Goal: Task Accomplishment & Management: Use online tool/utility

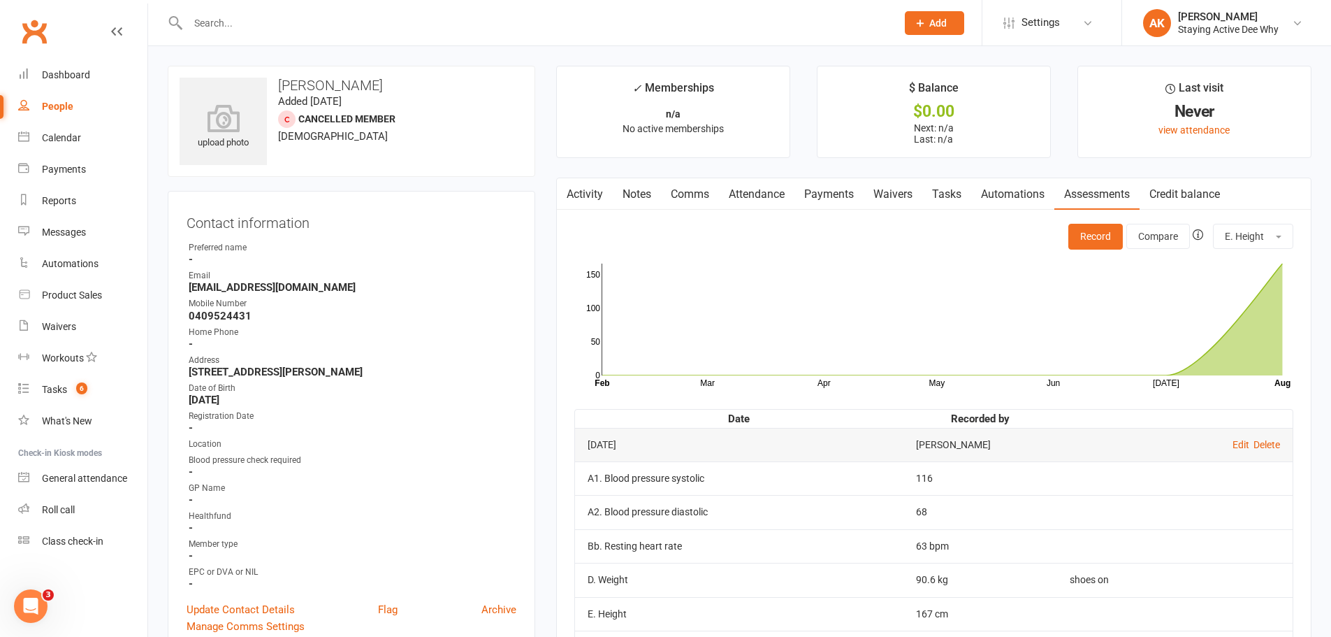
click at [274, 23] on input "text" at bounding box center [535, 23] width 703 height 20
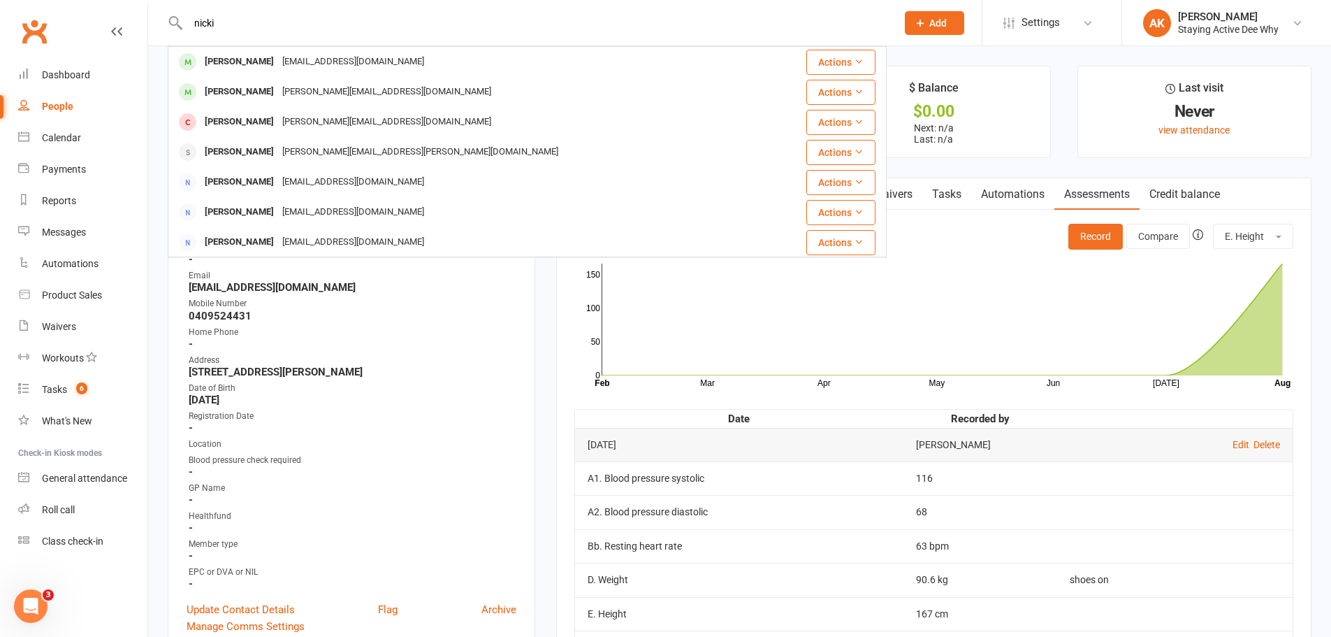
drag, startPoint x: 216, startPoint y: 18, endPoint x: 189, endPoint y: 17, distance: 27.3
click at [189, 17] on input "nicki" at bounding box center [535, 23] width 703 height 20
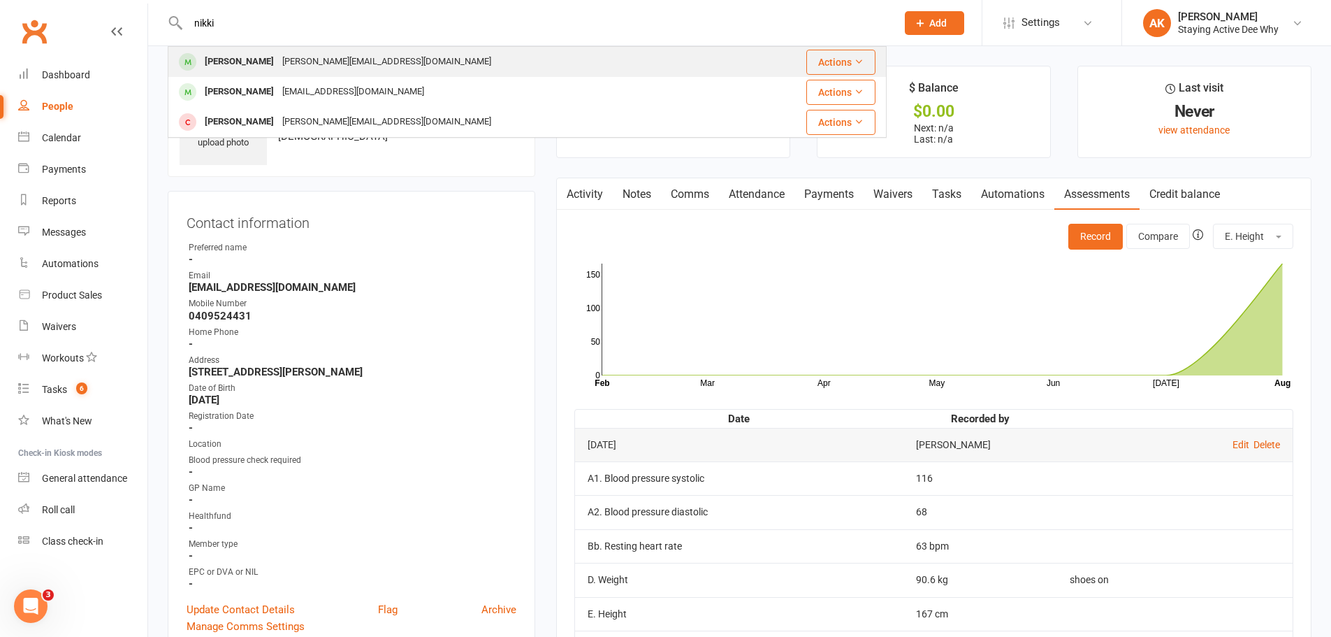
type input "nikki"
click at [298, 58] on div "[PERSON_NAME][EMAIL_ADDRESS][DOMAIN_NAME]" at bounding box center [386, 62] width 217 height 20
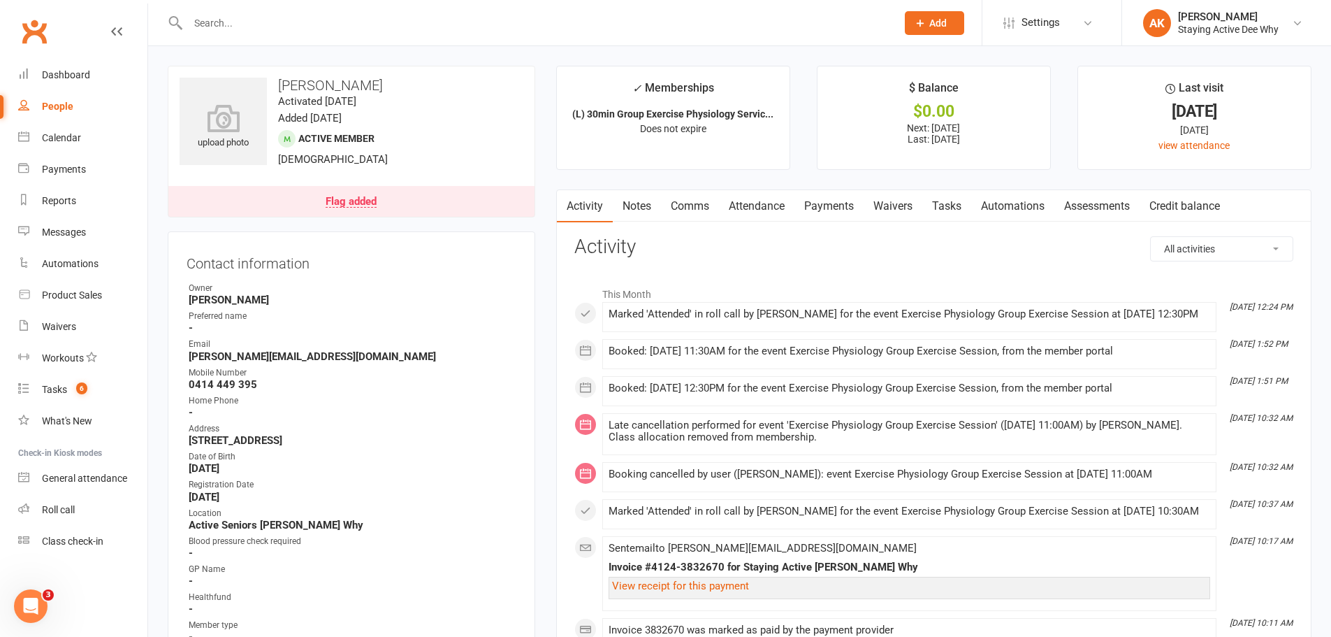
click at [1103, 211] on link "Assessments" at bounding box center [1096, 206] width 85 height 32
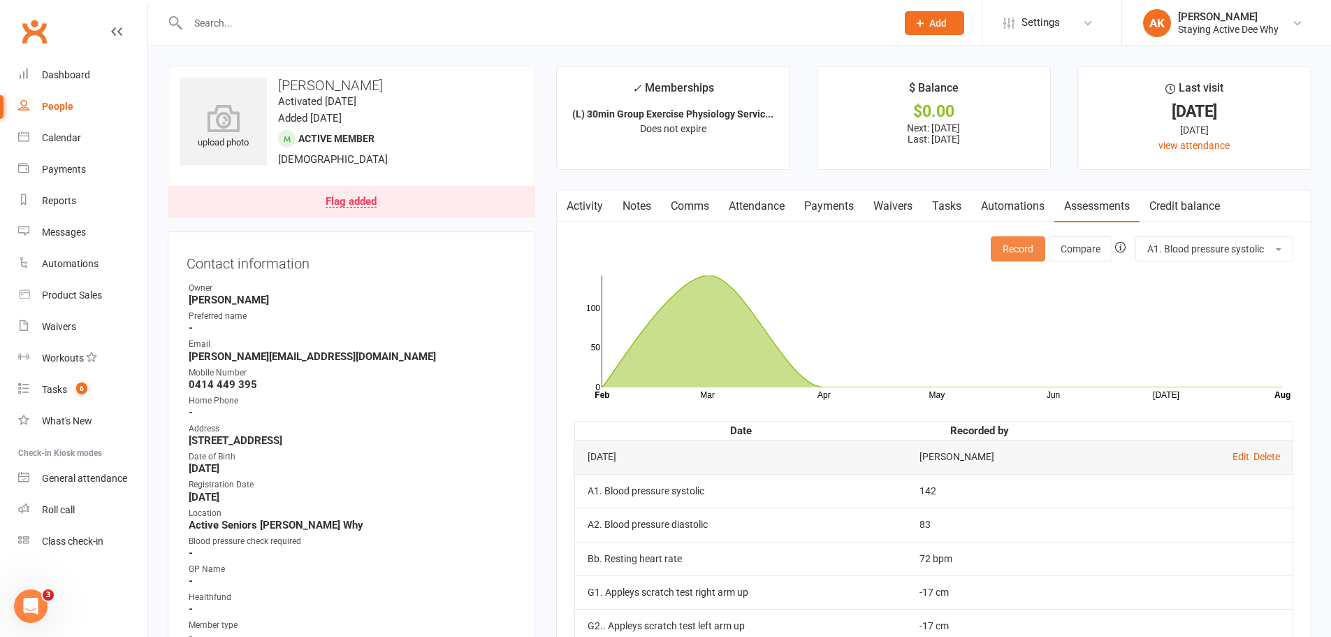
click at [1013, 238] on button "Record" at bounding box center [1018, 248] width 55 height 25
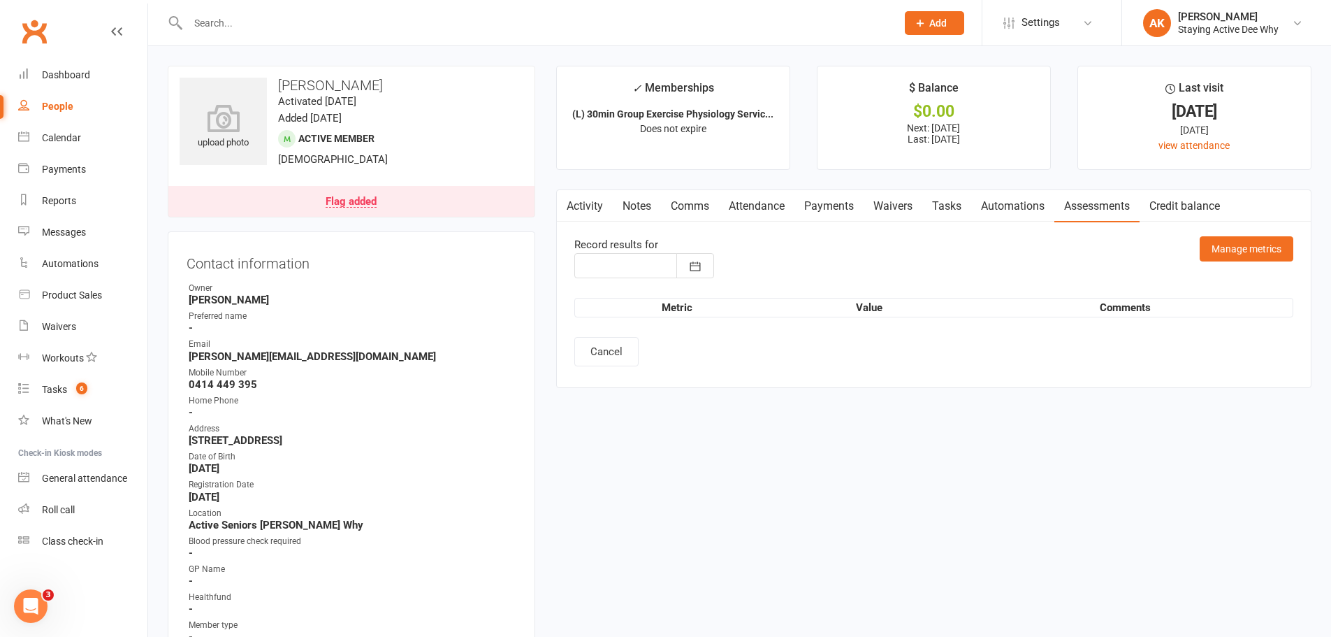
type input "[DATE]"
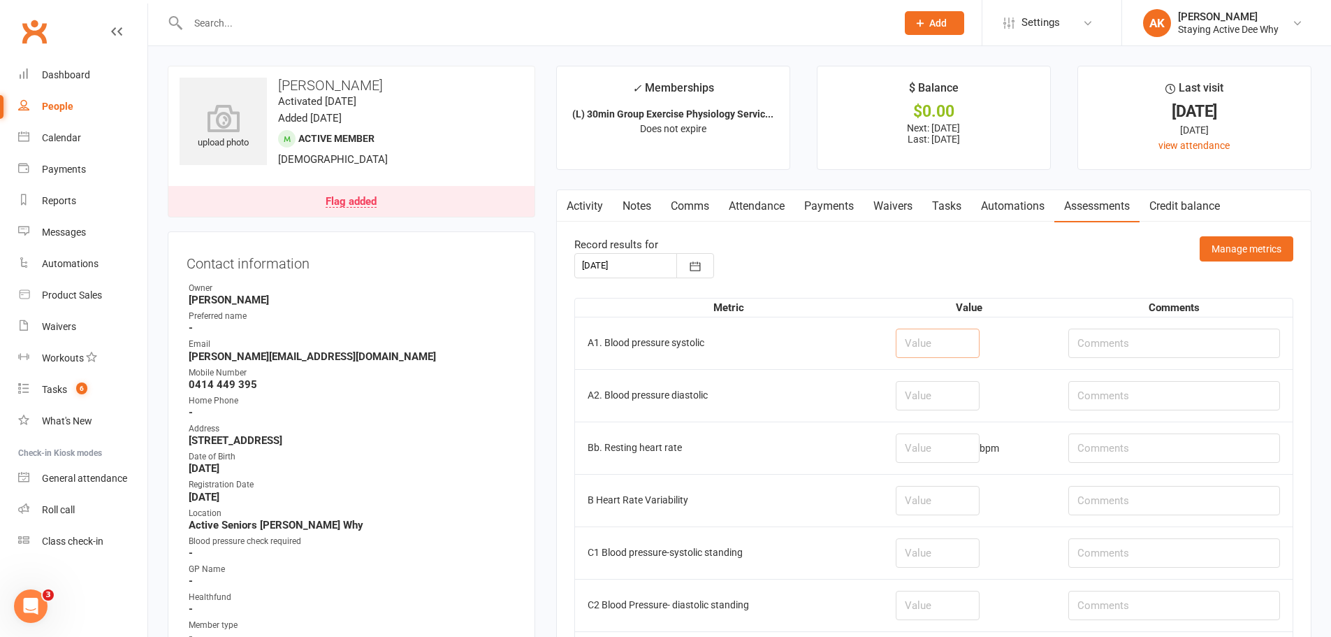
click at [938, 347] on input "number" at bounding box center [938, 342] width 84 height 29
click at [1114, 348] on input "text" at bounding box center [1174, 342] width 212 height 29
type input "174/90"
click at [967, 340] on input "number" at bounding box center [938, 342] width 84 height 29
type input "174"
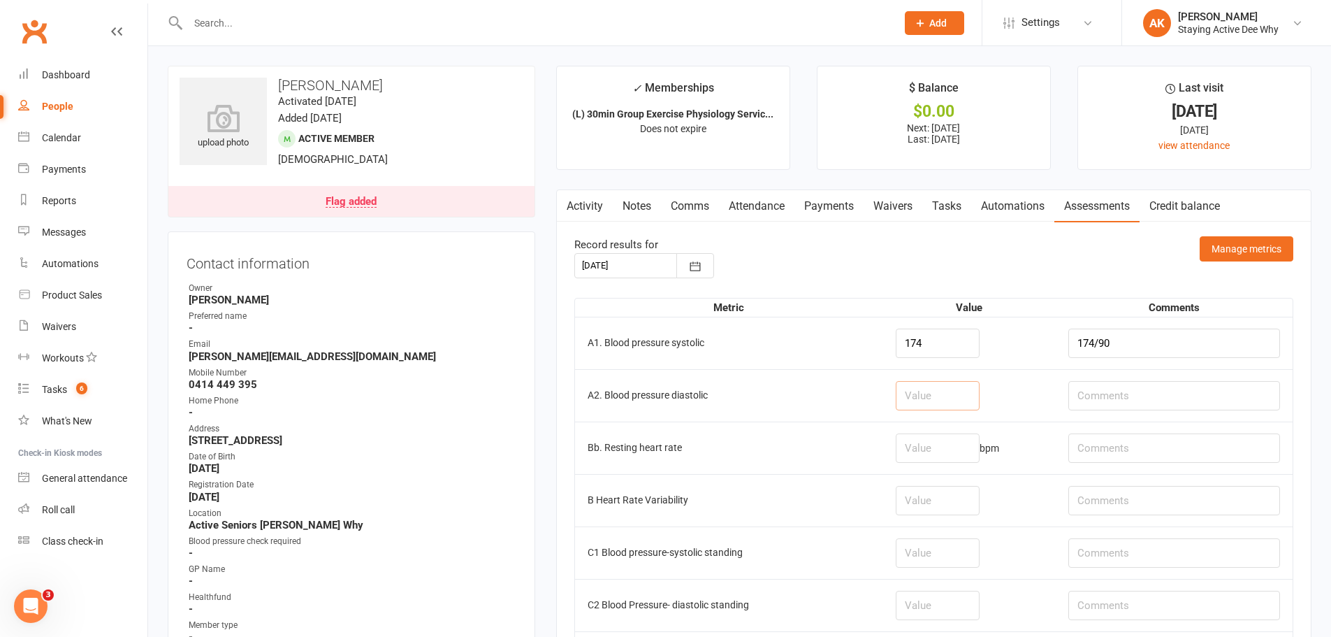
click at [950, 387] on input "number" at bounding box center [938, 395] width 84 height 29
type input "90"
drag, startPoint x: 1152, startPoint y: 349, endPoint x: 1078, endPoint y: 331, distance: 75.8
click at [1078, 331] on td "174/90" at bounding box center [1174, 343] width 237 height 52
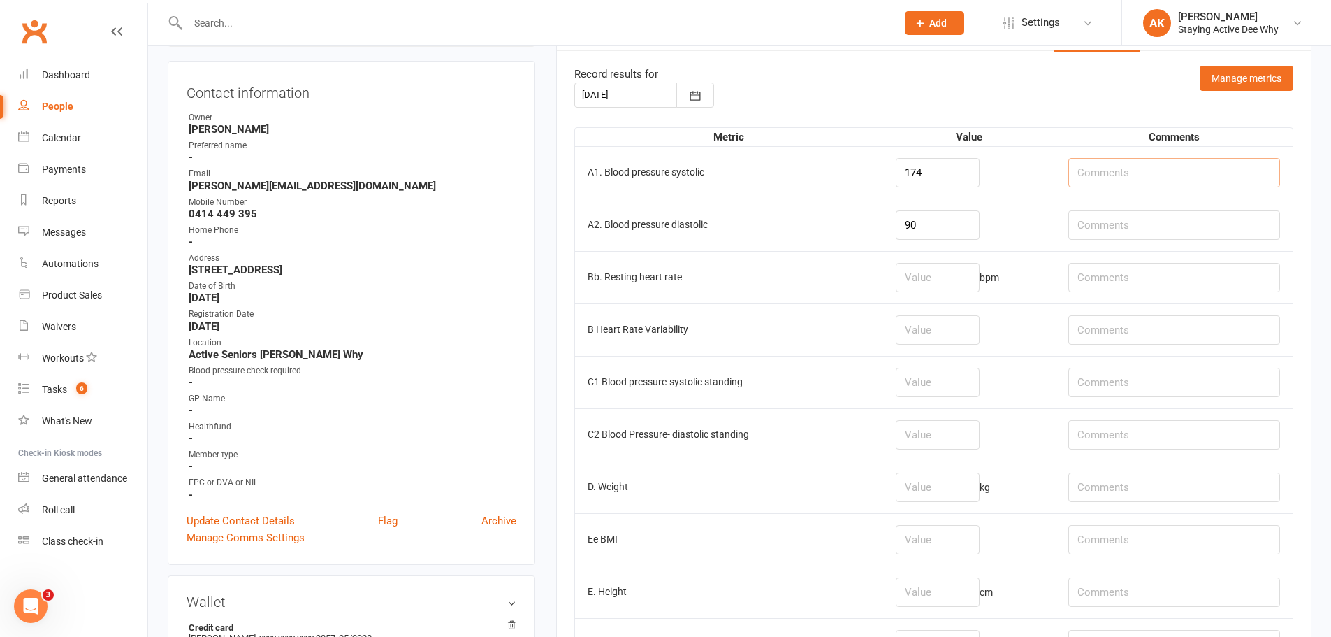
scroll to position [210, 0]
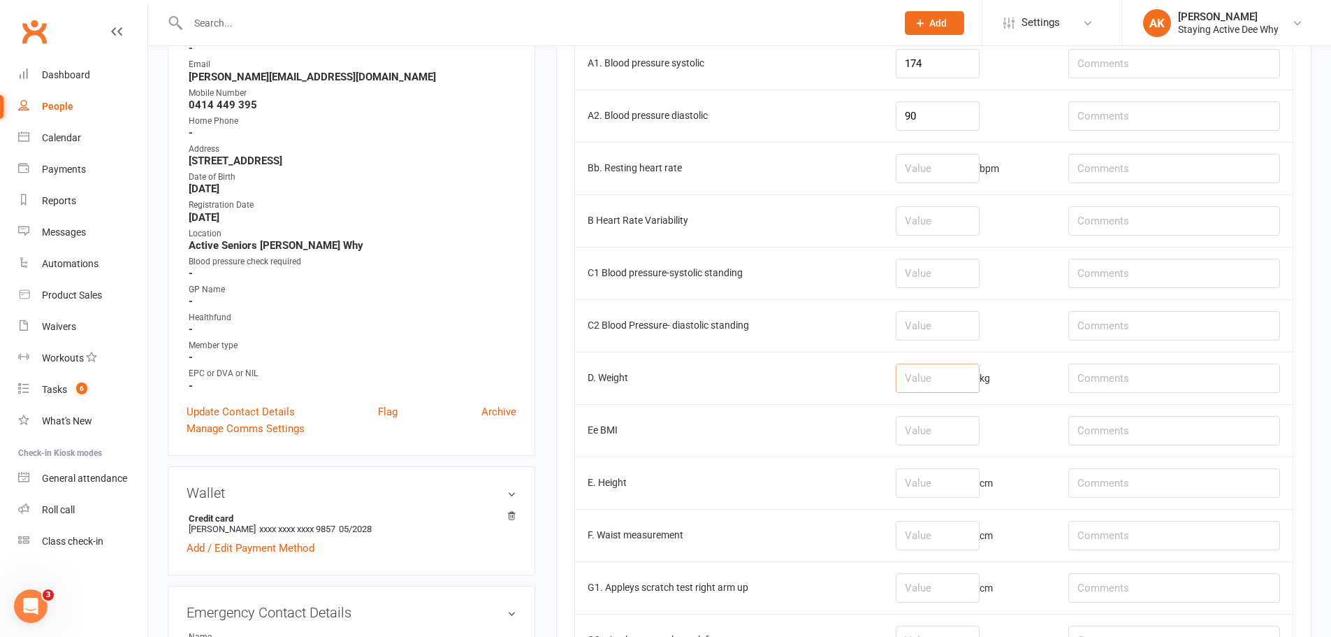
click at [936, 369] on input "number" at bounding box center [938, 377] width 84 height 29
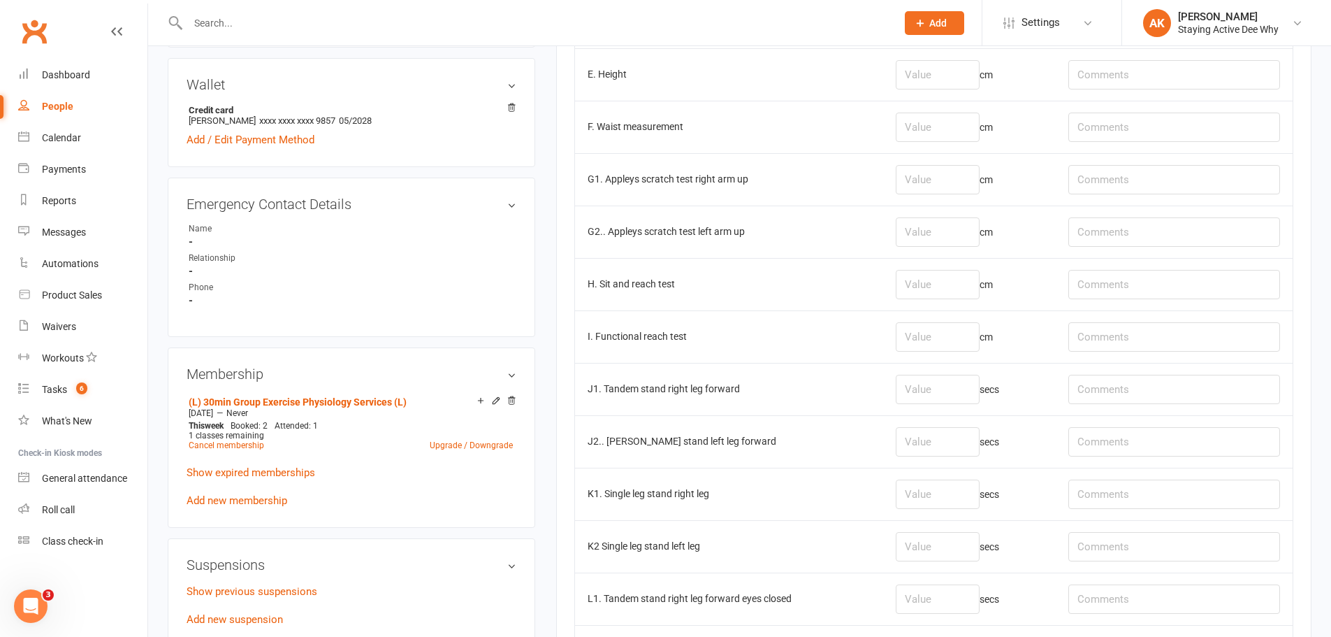
scroll to position [699, 0]
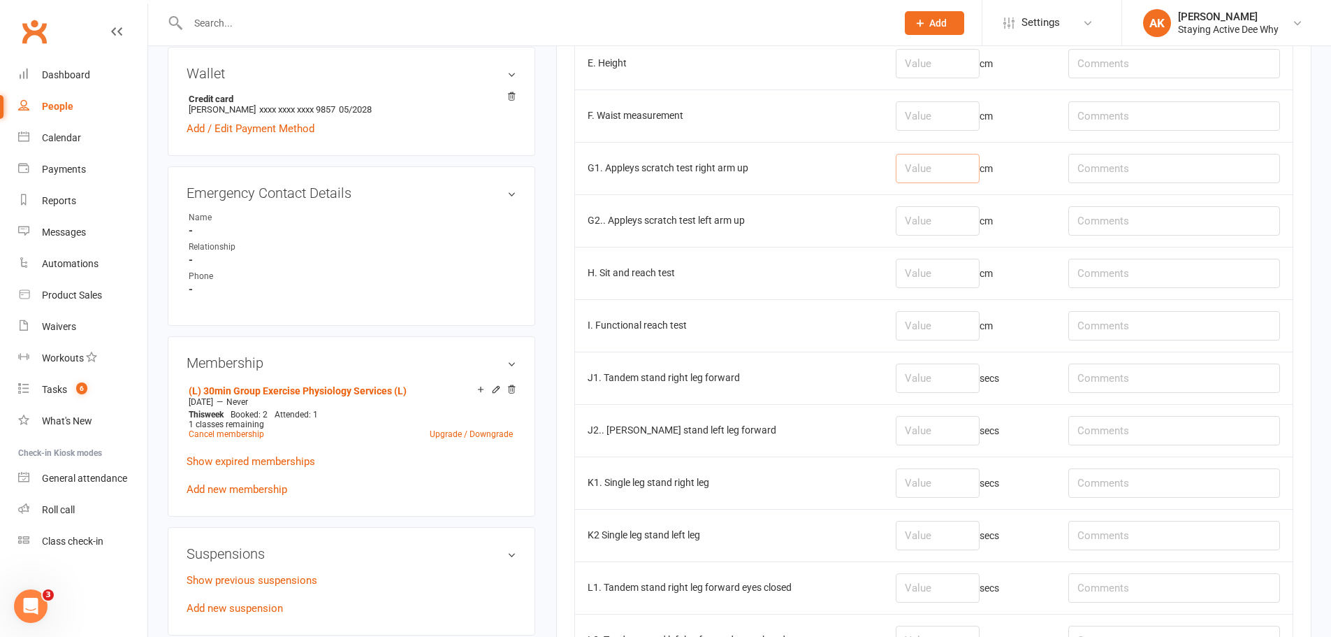
click at [934, 178] on input "number" at bounding box center [938, 168] width 84 height 29
click at [1133, 275] on input "text" at bounding box center [1174, 273] width 212 height 29
type input "L: -5, R: -7"
click at [954, 277] on input "number" at bounding box center [938, 273] width 84 height 29
type input "-6"
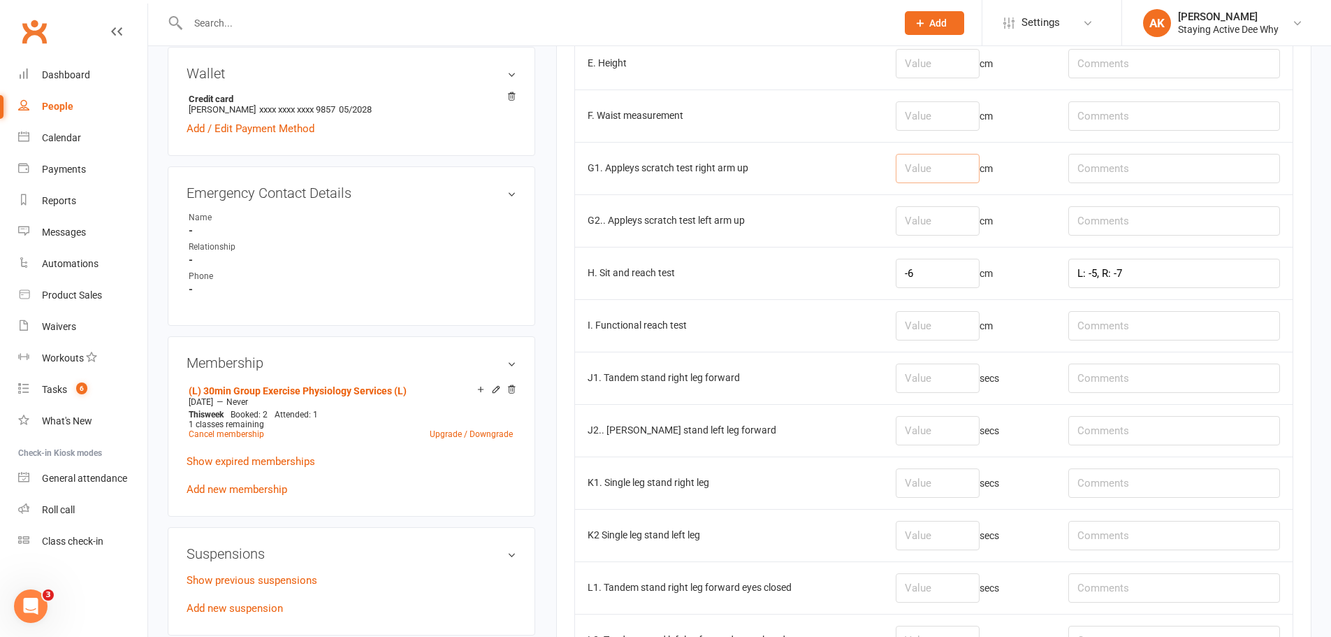
click at [924, 174] on input "number" at bounding box center [938, 168] width 84 height 29
type input "-20"
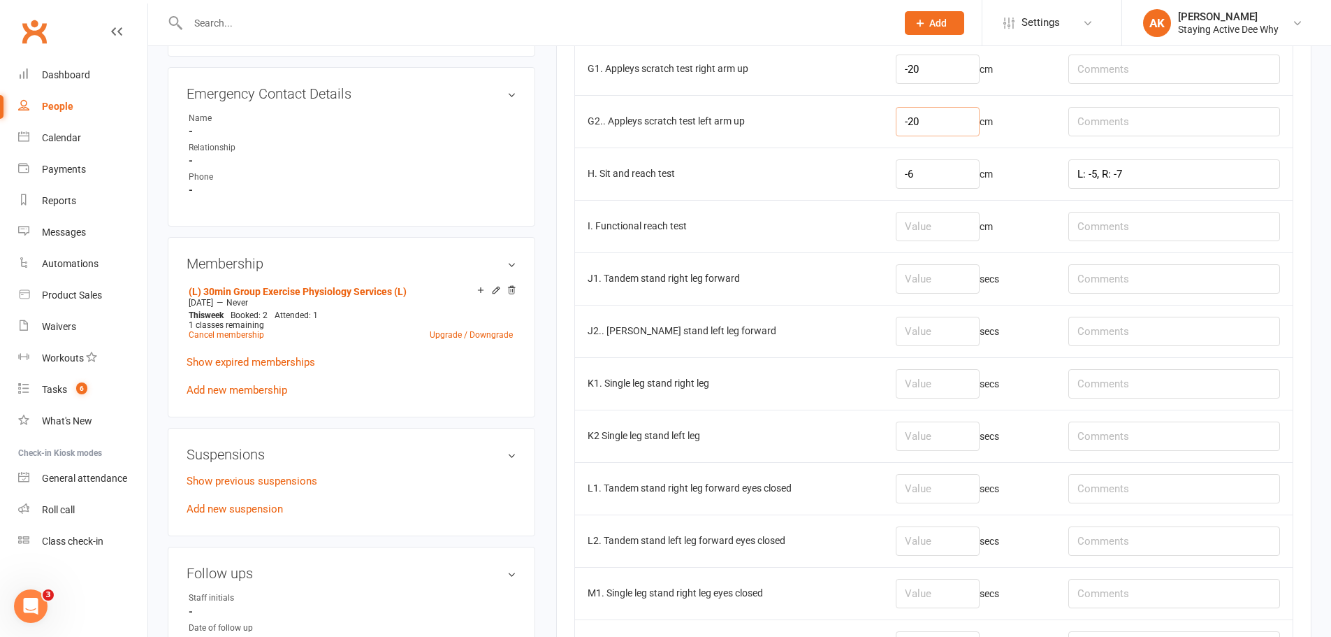
scroll to position [908, 0]
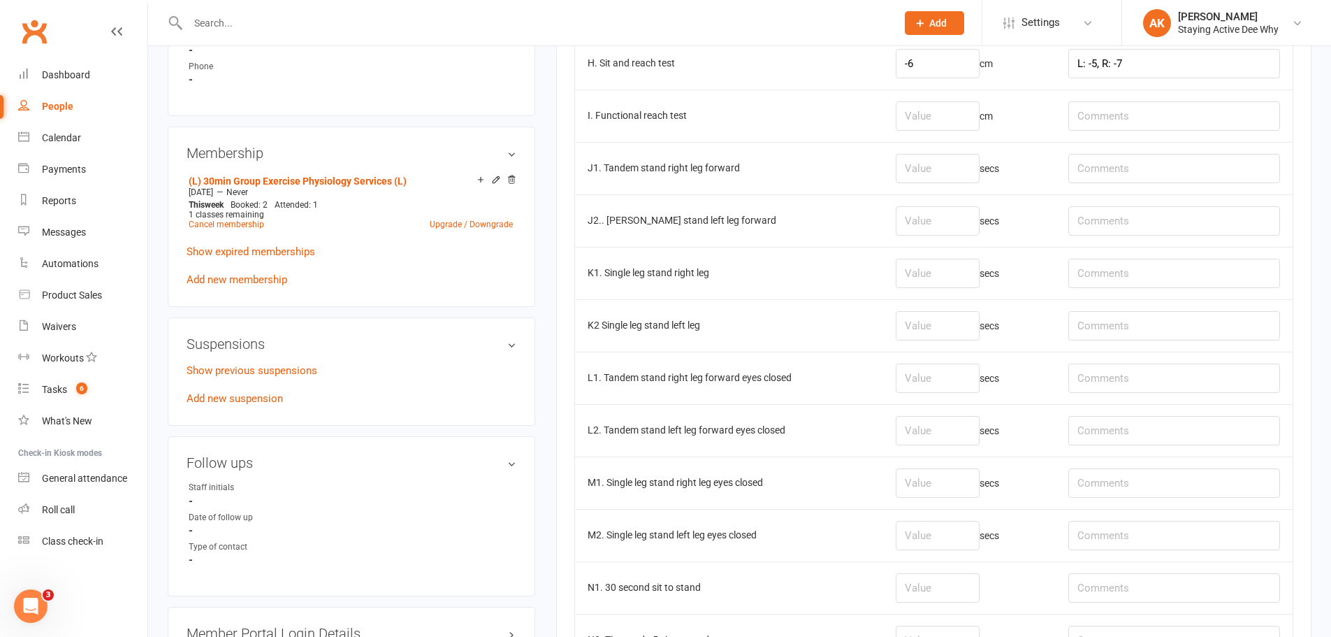
type input "-20"
click at [947, 173] on input "number" at bounding box center [938, 168] width 84 height 29
type input "30"
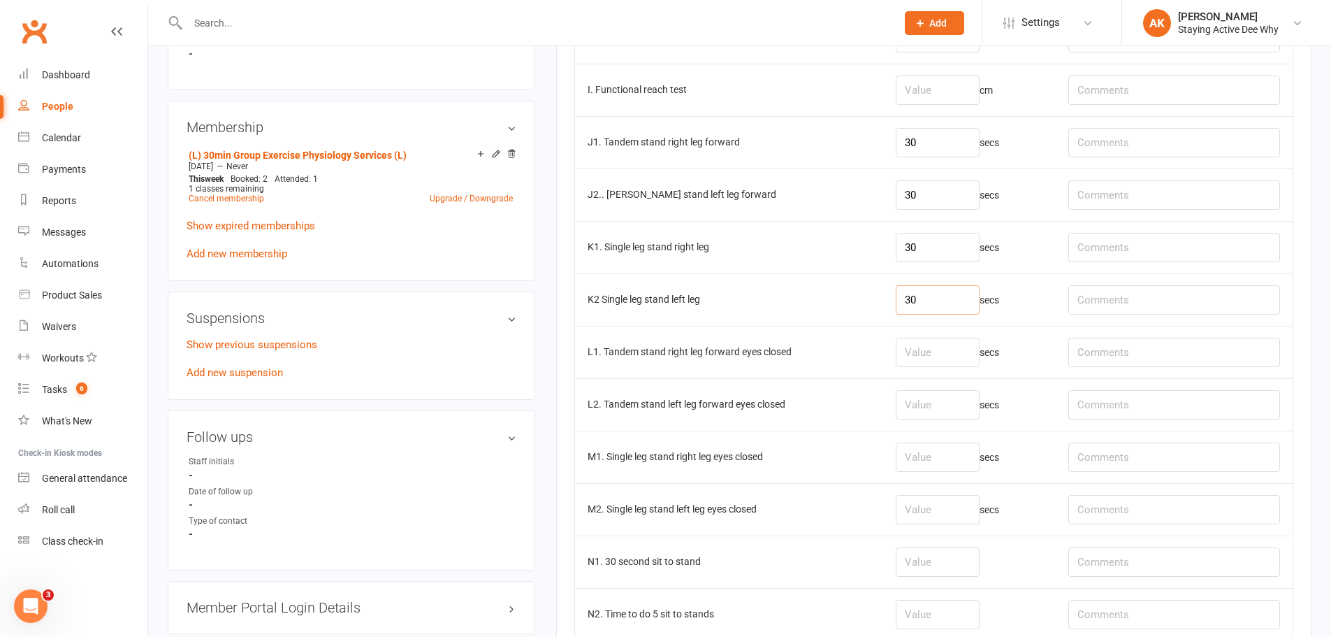
scroll to position [978, 0]
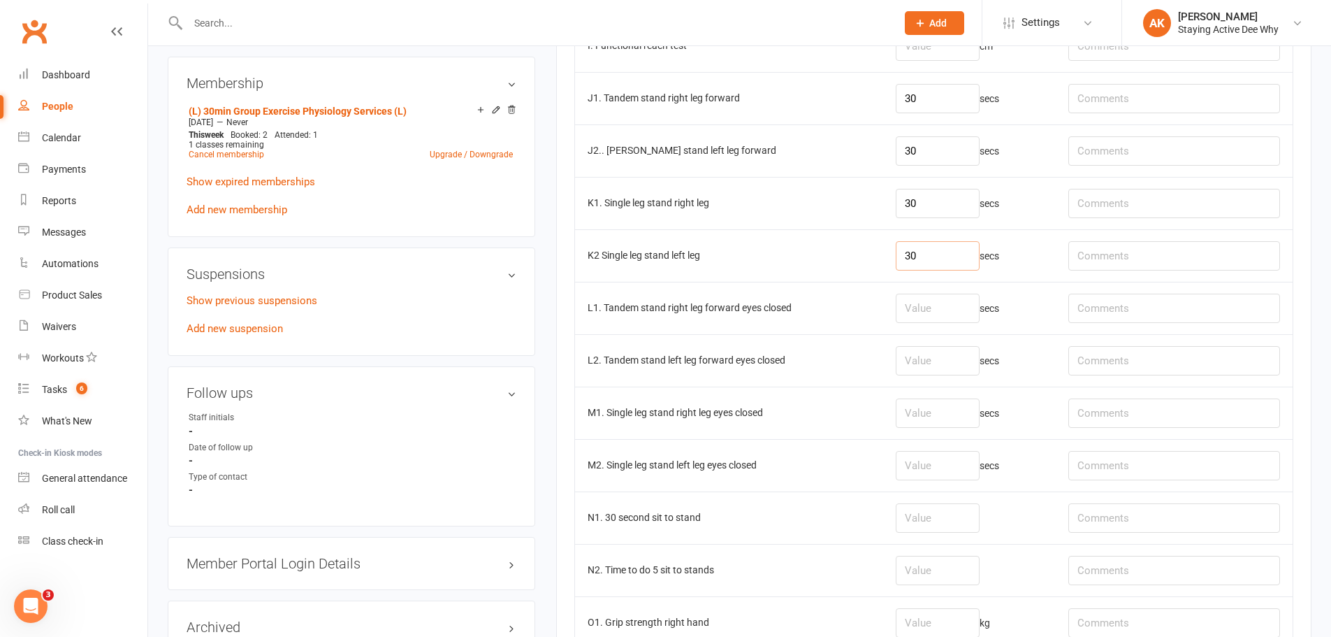
type input "30"
click at [937, 318] on input "number" at bounding box center [938, 307] width 84 height 29
type input "3.91"
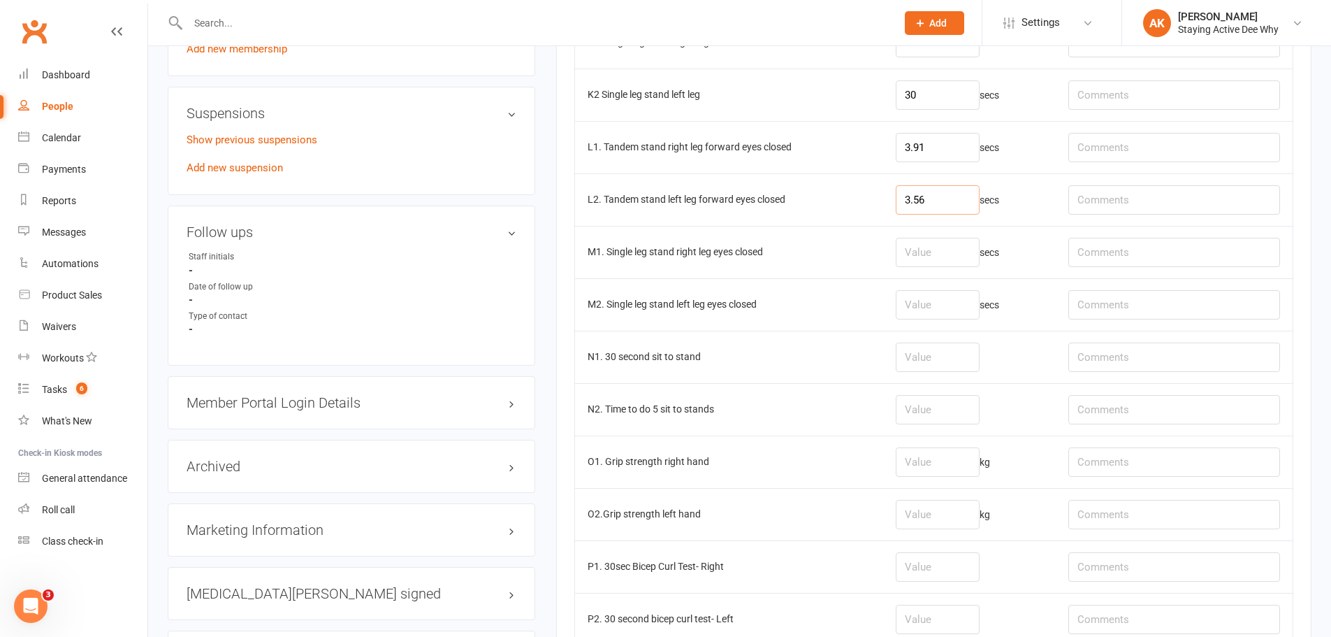
scroll to position [1188, 0]
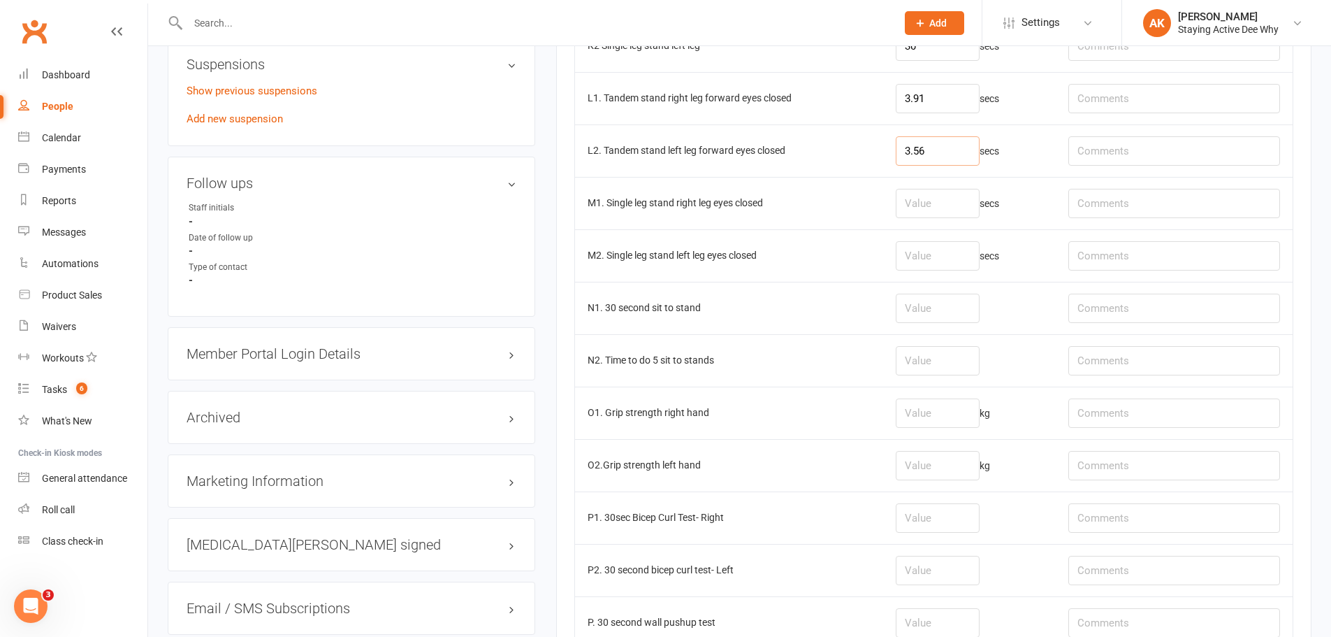
type input "3.56"
click at [912, 302] on input "number" at bounding box center [938, 307] width 84 height 29
type input "20"
click at [1118, 313] on input "text" at bounding box center [1174, 307] width 212 height 29
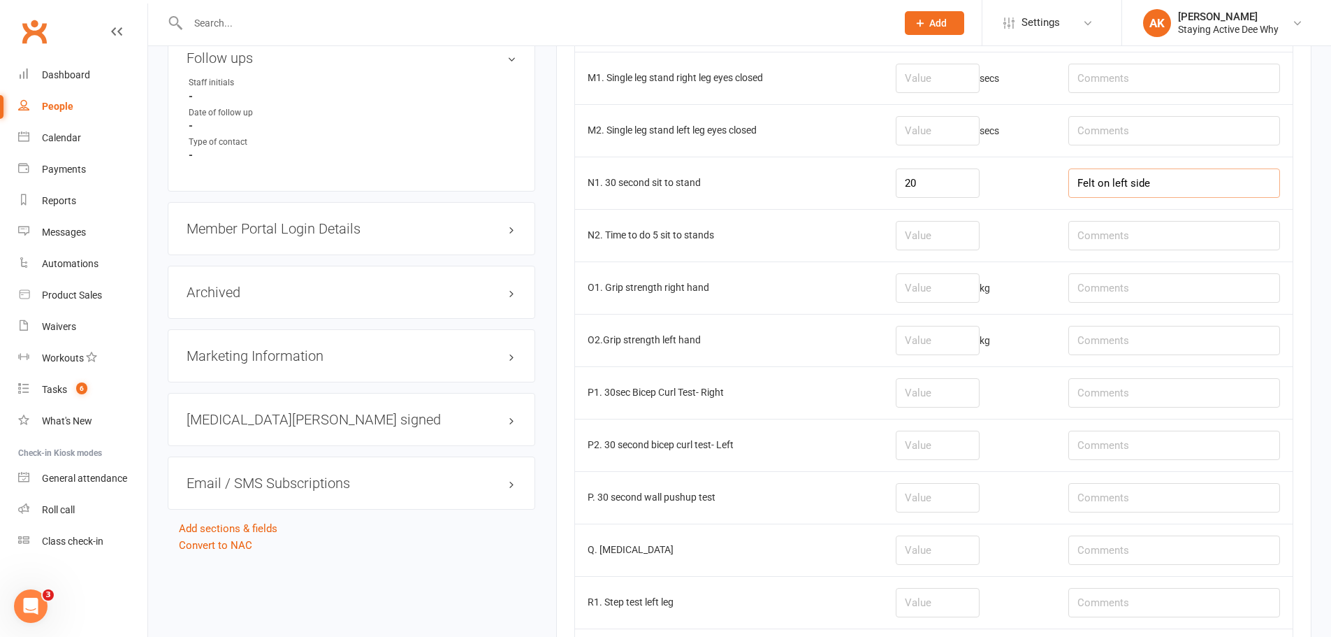
scroll to position [1328, 0]
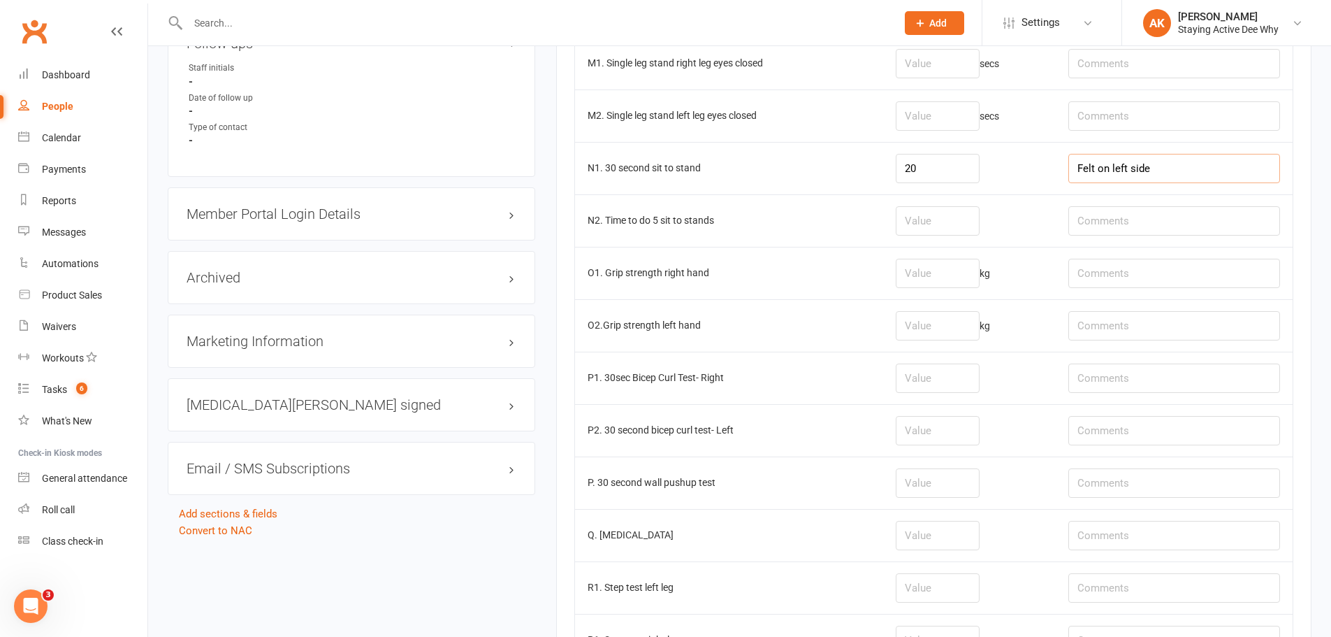
type input "Felt on left side"
click at [936, 275] on input "number" at bounding box center [938, 273] width 84 height 29
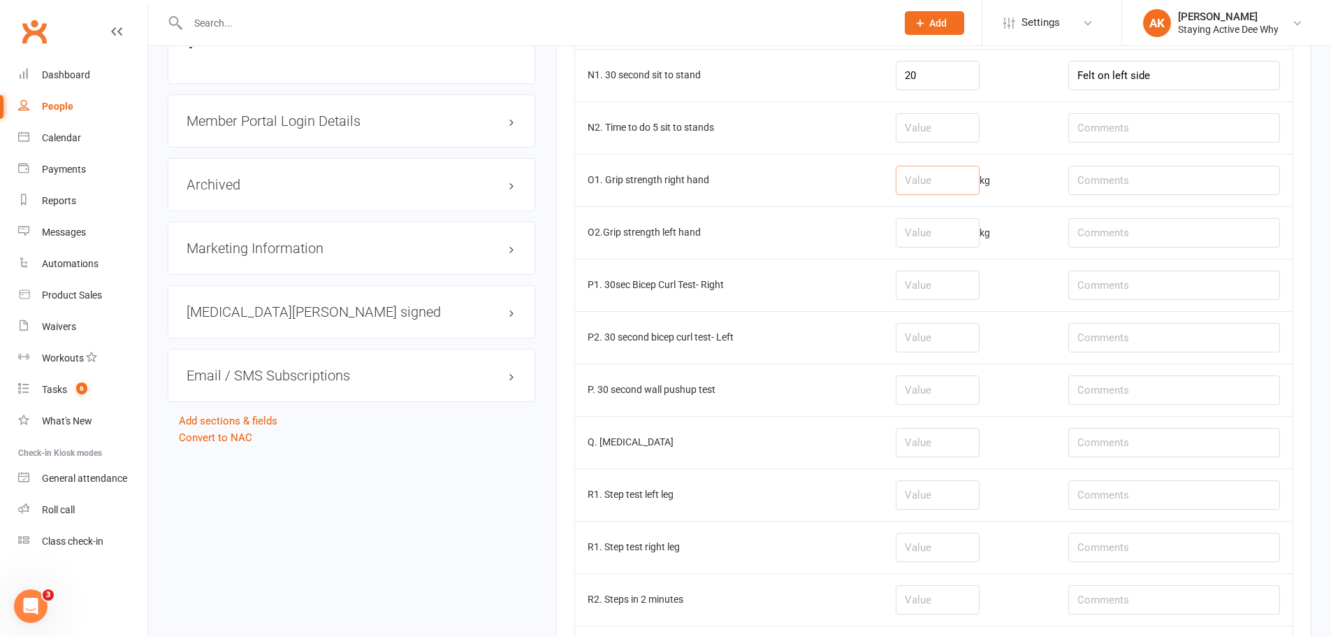
scroll to position [1397, 0]
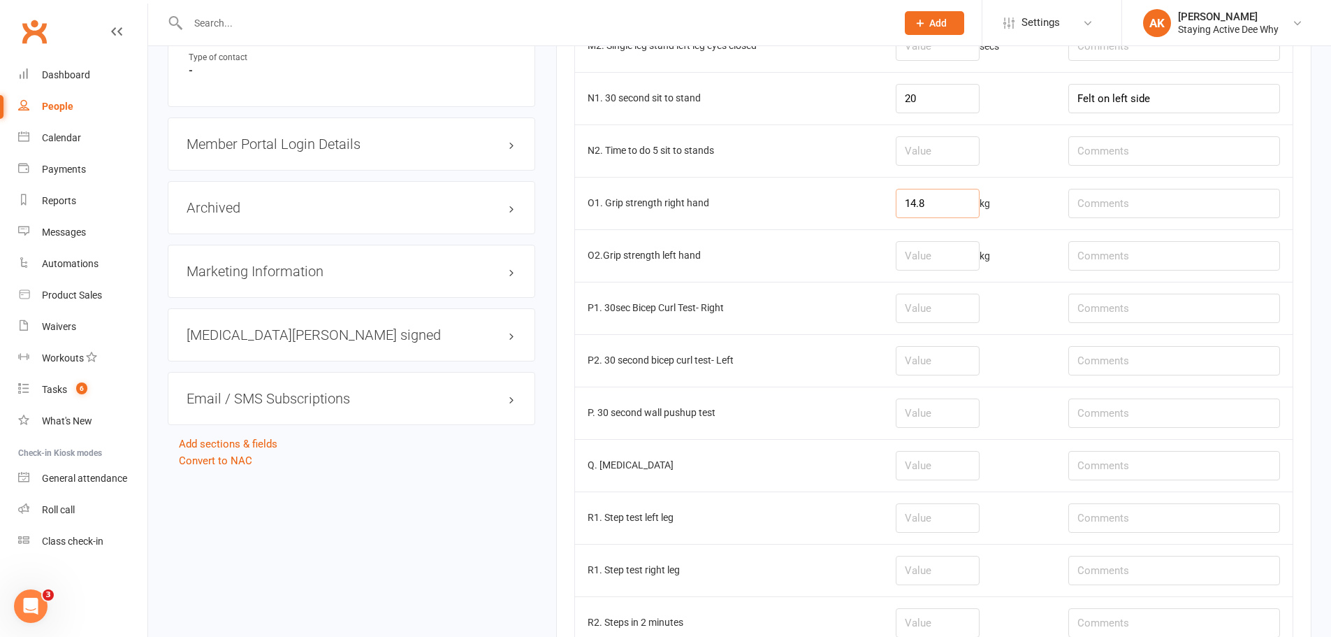
type input "14.8"
click at [950, 256] on input "number" at bounding box center [938, 255] width 84 height 29
type input "17.1"
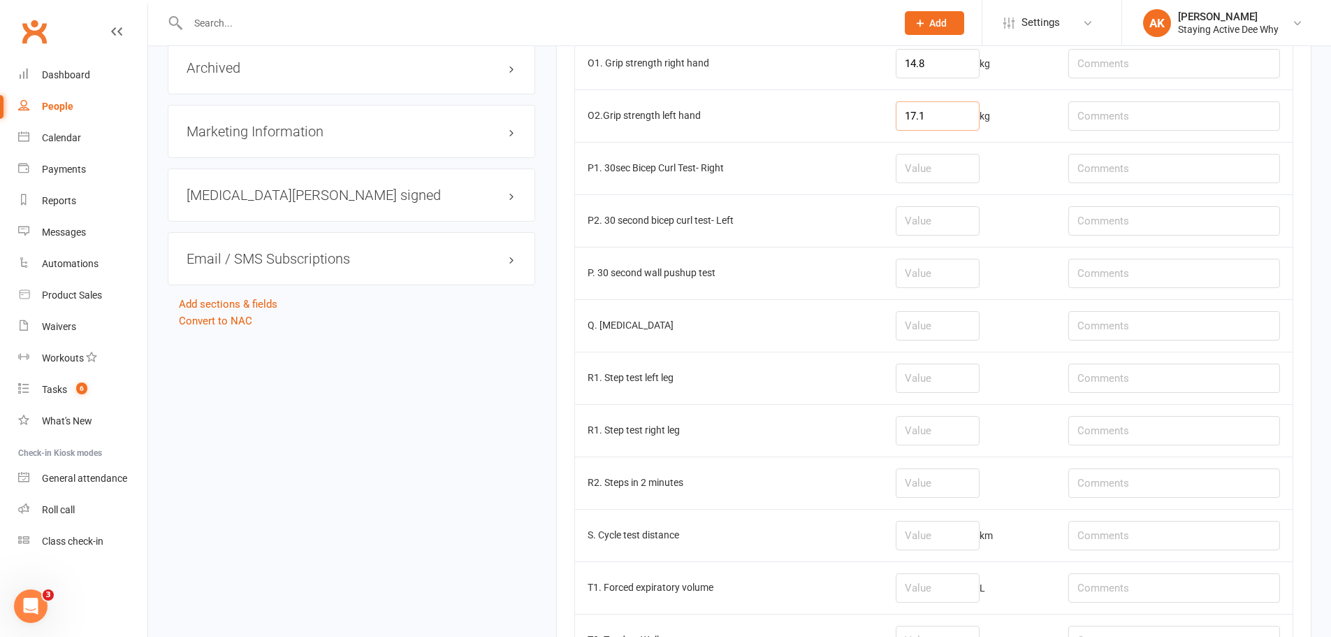
scroll to position [1607, 0]
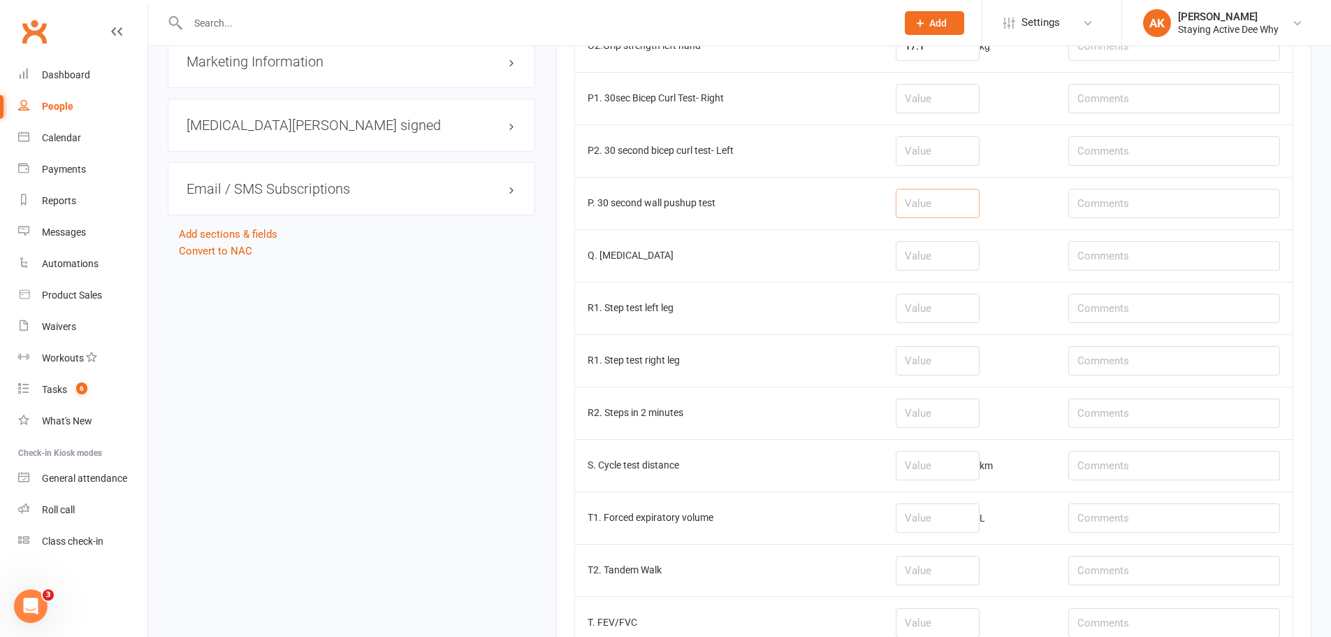
click at [929, 213] on input "number" at bounding box center [938, 203] width 84 height 29
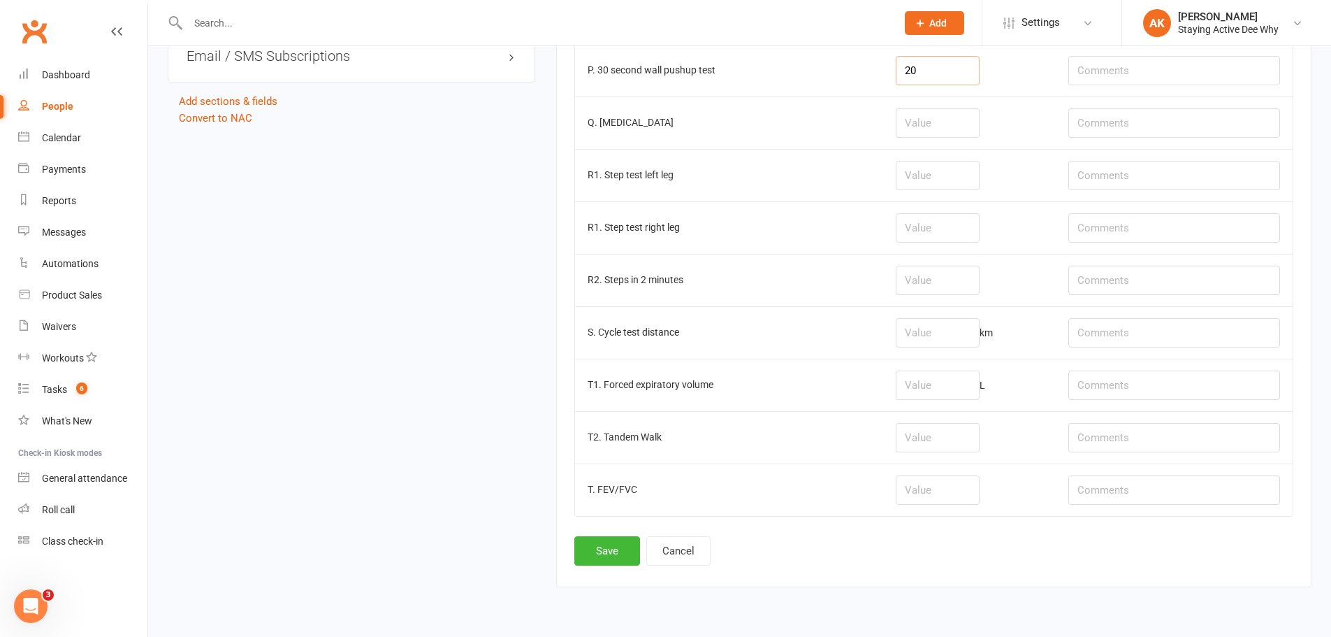
scroll to position [1747, 0]
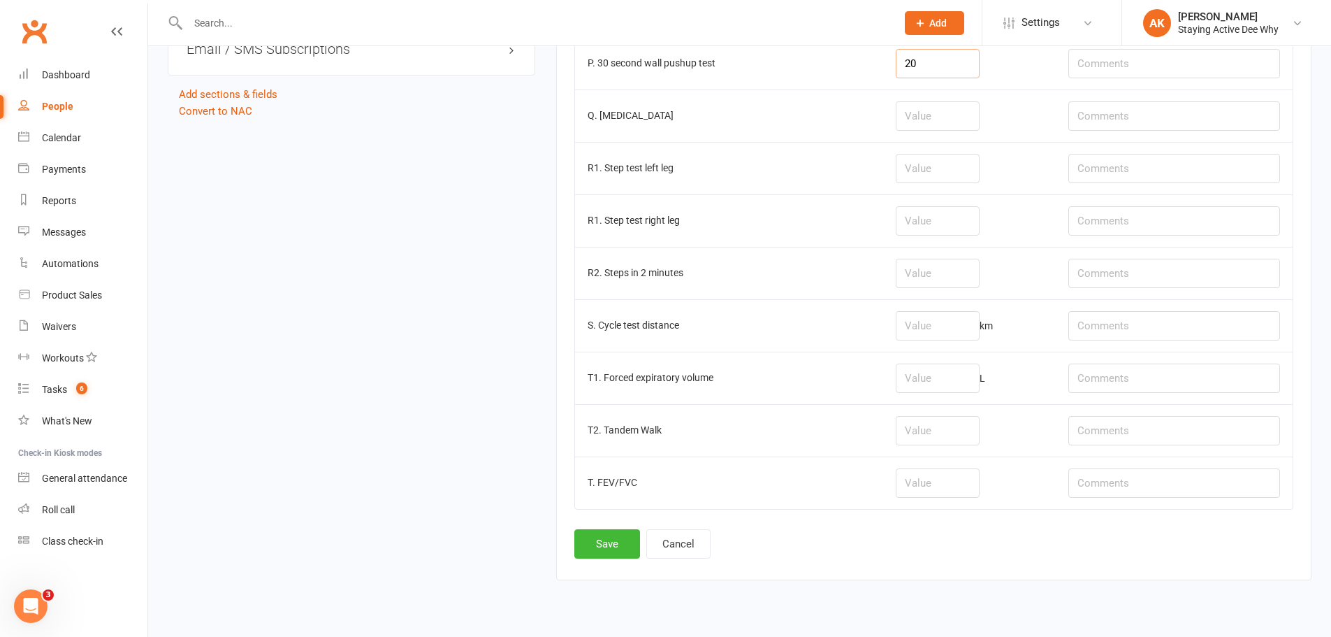
type input "20"
click at [943, 335] on input "number" at bounding box center [938, 325] width 84 height 29
type input "0.39"
click at [603, 542] on button "Save" at bounding box center [607, 543] width 66 height 29
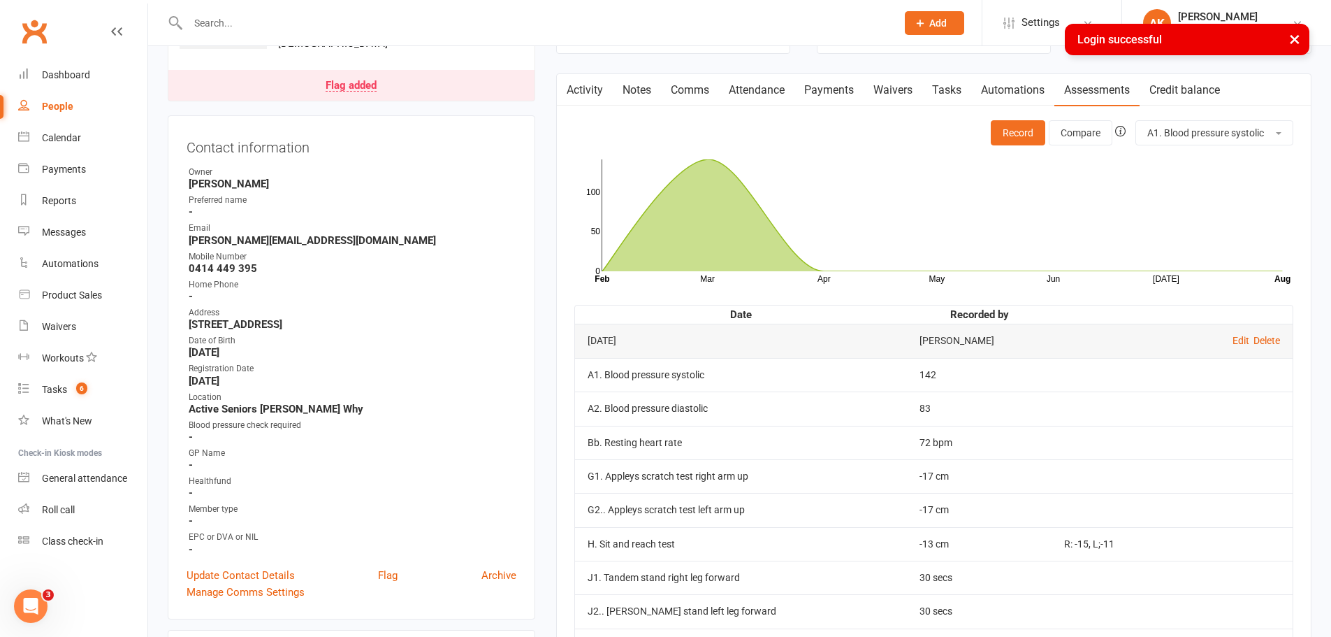
scroll to position [489, 0]
